Goal: Navigation & Orientation: Go to known website

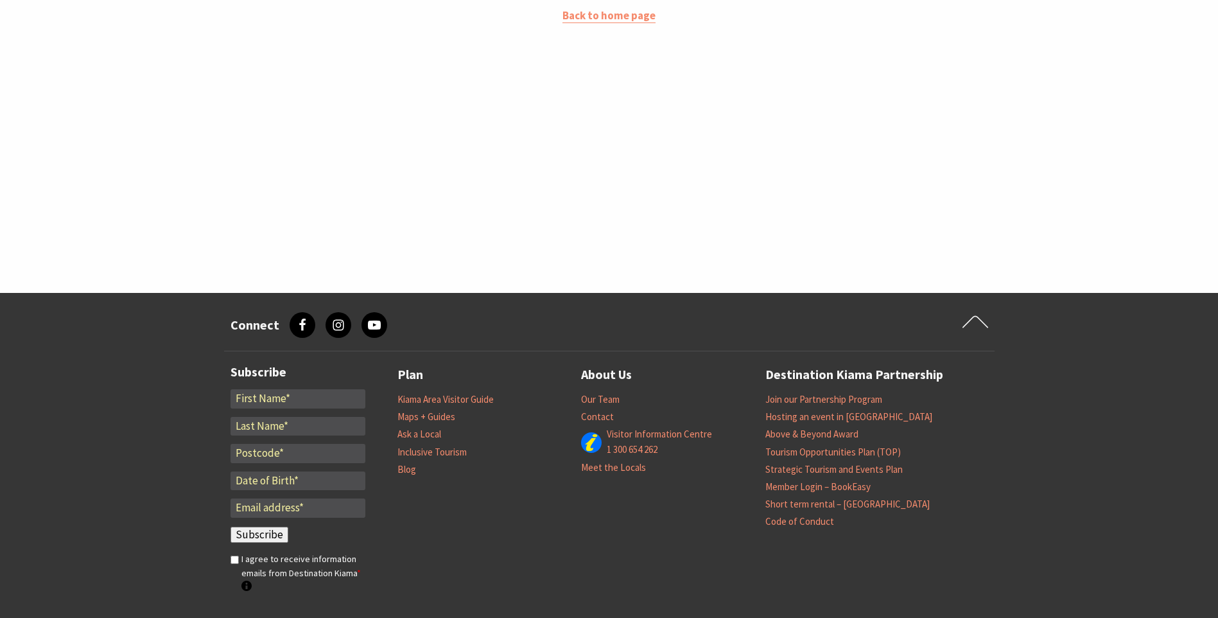
scroll to position [64, 0]
